Goal: Information Seeking & Learning: Check status

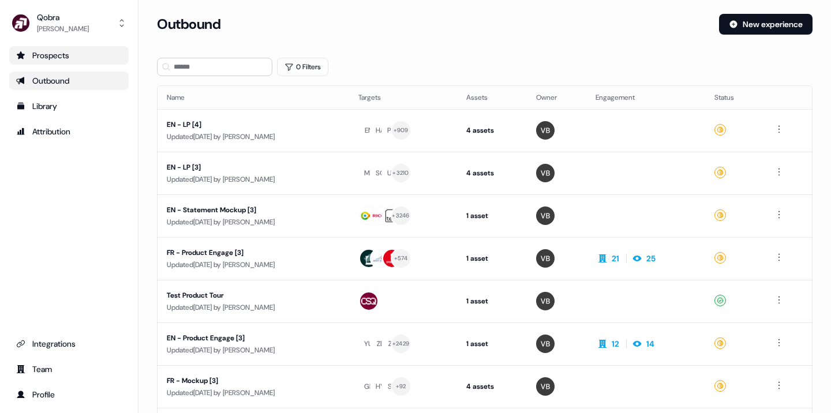
click at [72, 55] on div "Prospects" at bounding box center [69, 56] width 106 height 12
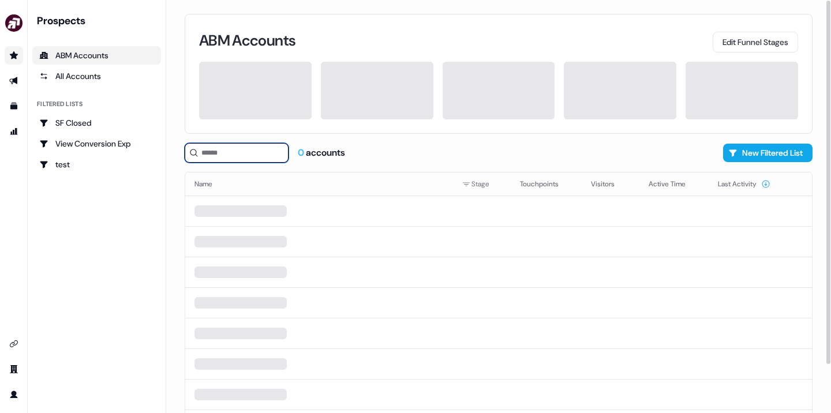
click at [230, 154] on input at bounding box center [237, 153] width 104 height 20
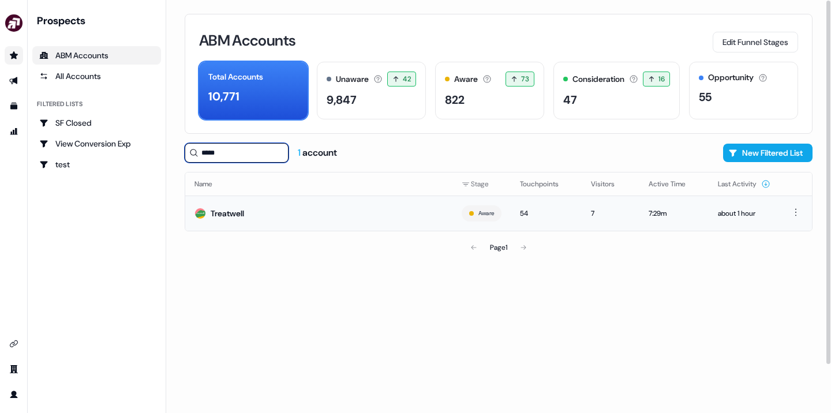
type input "*****"
click at [223, 216] on div "Treatwell" at bounding box center [227, 214] width 33 height 12
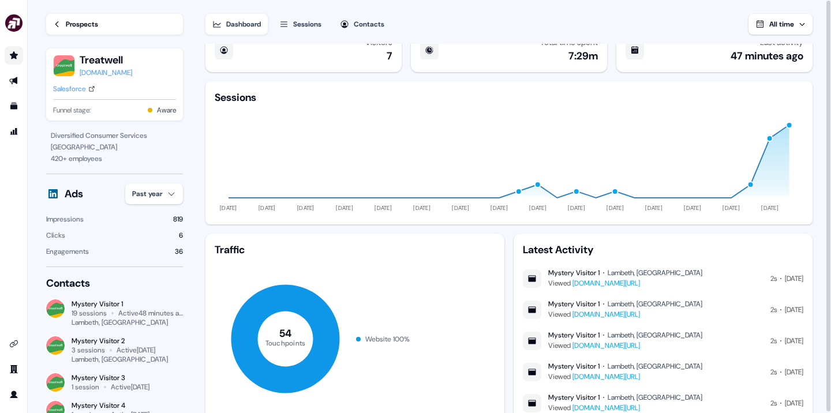
scroll to position [61, 0]
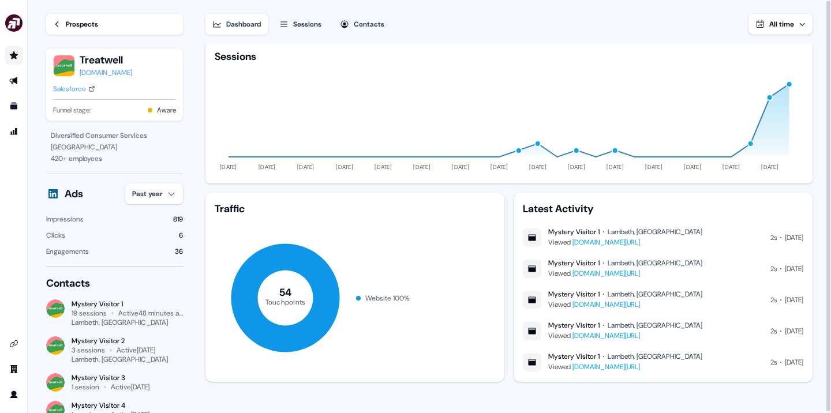
click at [106, 311] on div "19 sessions" at bounding box center [89, 313] width 35 height 9
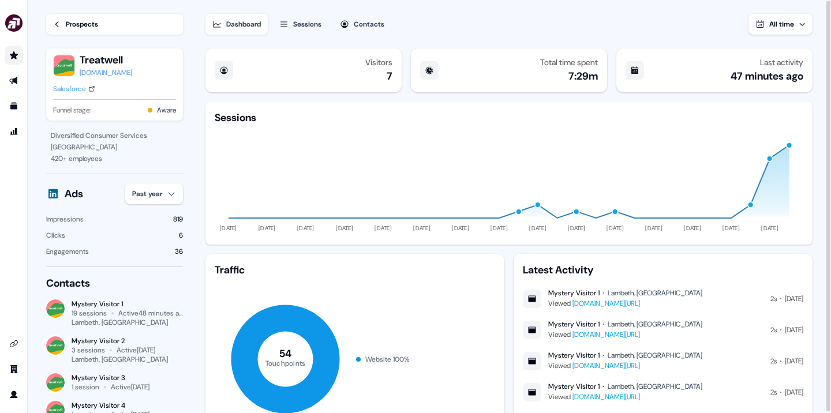
click at [316, 25] on div "Sessions" at bounding box center [307, 24] width 28 height 12
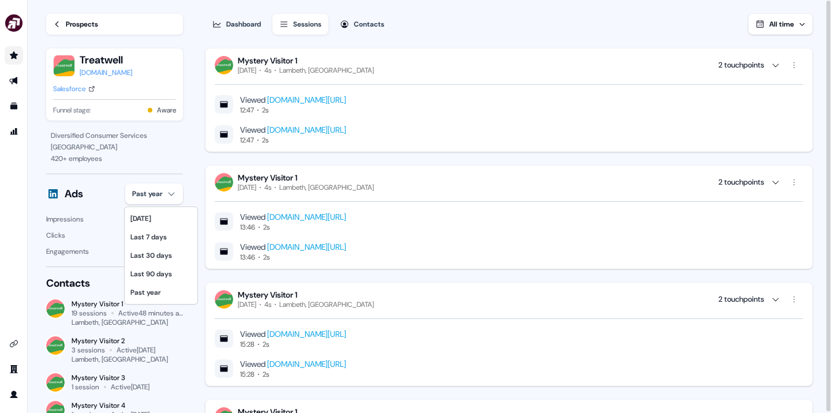
click at [167, 198] on html "For the best experience switch devices to a bigger screen. Go to [DOMAIN_NAME] …" at bounding box center [415, 206] width 831 height 413
click at [162, 234] on div "Last 7 days" at bounding box center [161, 237] width 68 height 18
click at [165, 197] on html "For the best experience switch devices to a bigger screen. Go to [DOMAIN_NAME] …" at bounding box center [415, 206] width 831 height 413
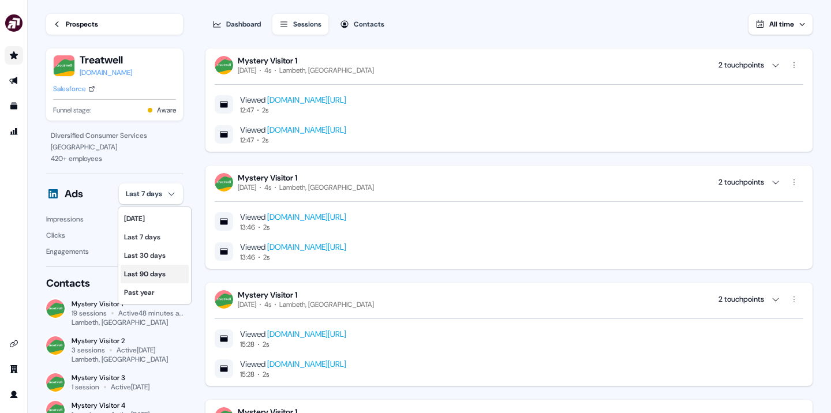
click at [160, 277] on div "Last 90 days" at bounding box center [155, 274] width 68 height 18
